Goal: Task Accomplishment & Management: Use online tool/utility

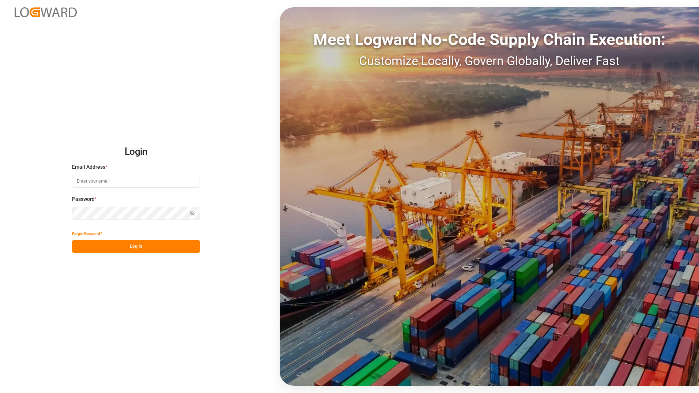
click at [111, 181] on input at bounding box center [136, 181] width 128 height 13
type input "[PERSON_NAME][EMAIL_ADDRESS][DOMAIN_NAME]"
click at [139, 248] on button "Log In" at bounding box center [136, 246] width 128 height 13
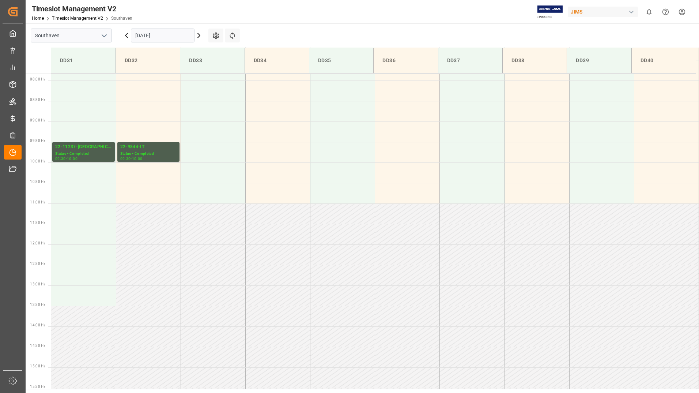
scroll to position [222, 0]
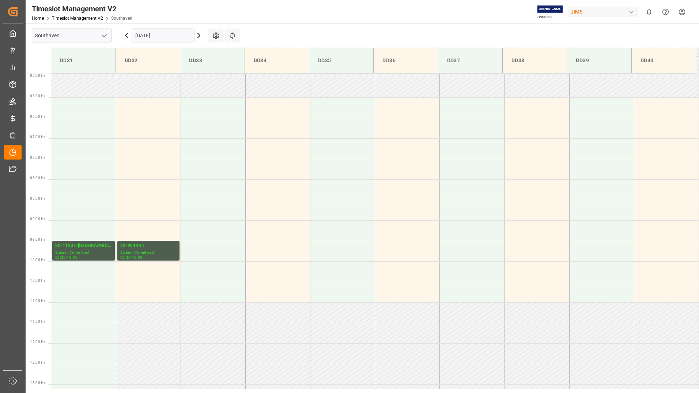
click at [199, 35] on icon at bounding box center [199, 35] width 2 height 4
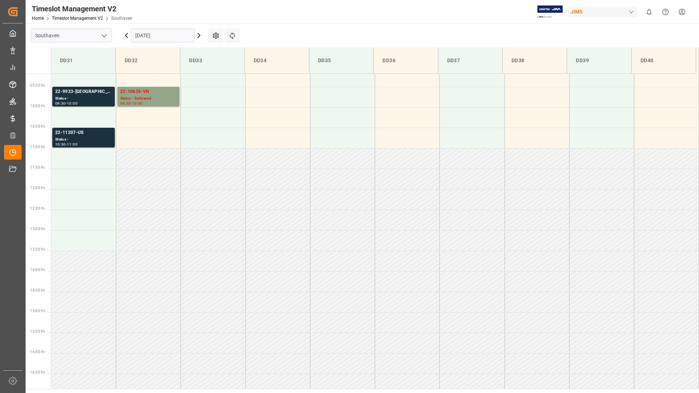
scroll to position [405, 0]
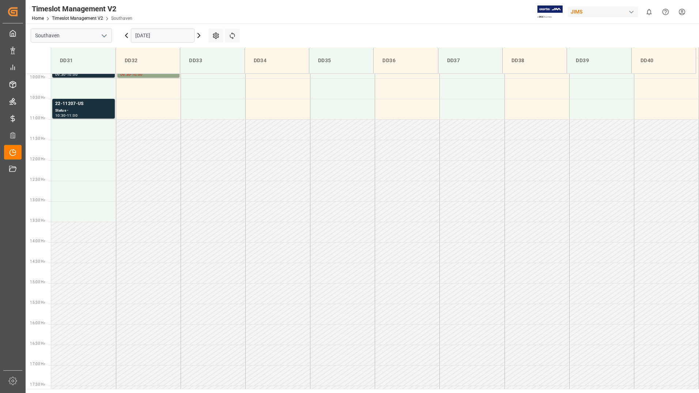
click at [200, 35] on icon at bounding box center [199, 35] width 2 height 4
click at [127, 36] on icon at bounding box center [126, 35] width 9 height 9
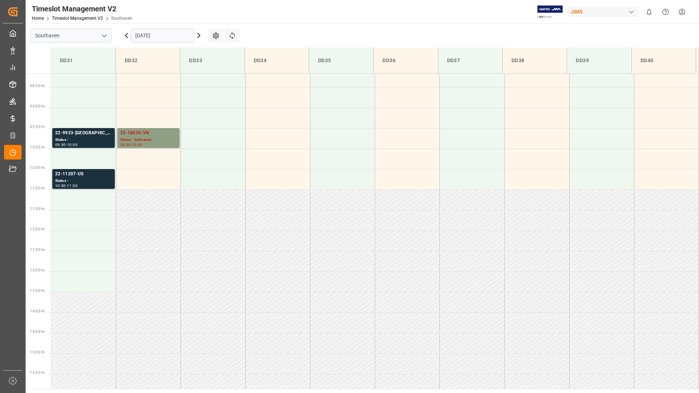
scroll to position [332, 0]
